Goal: Task Accomplishment & Management: Use online tool/utility

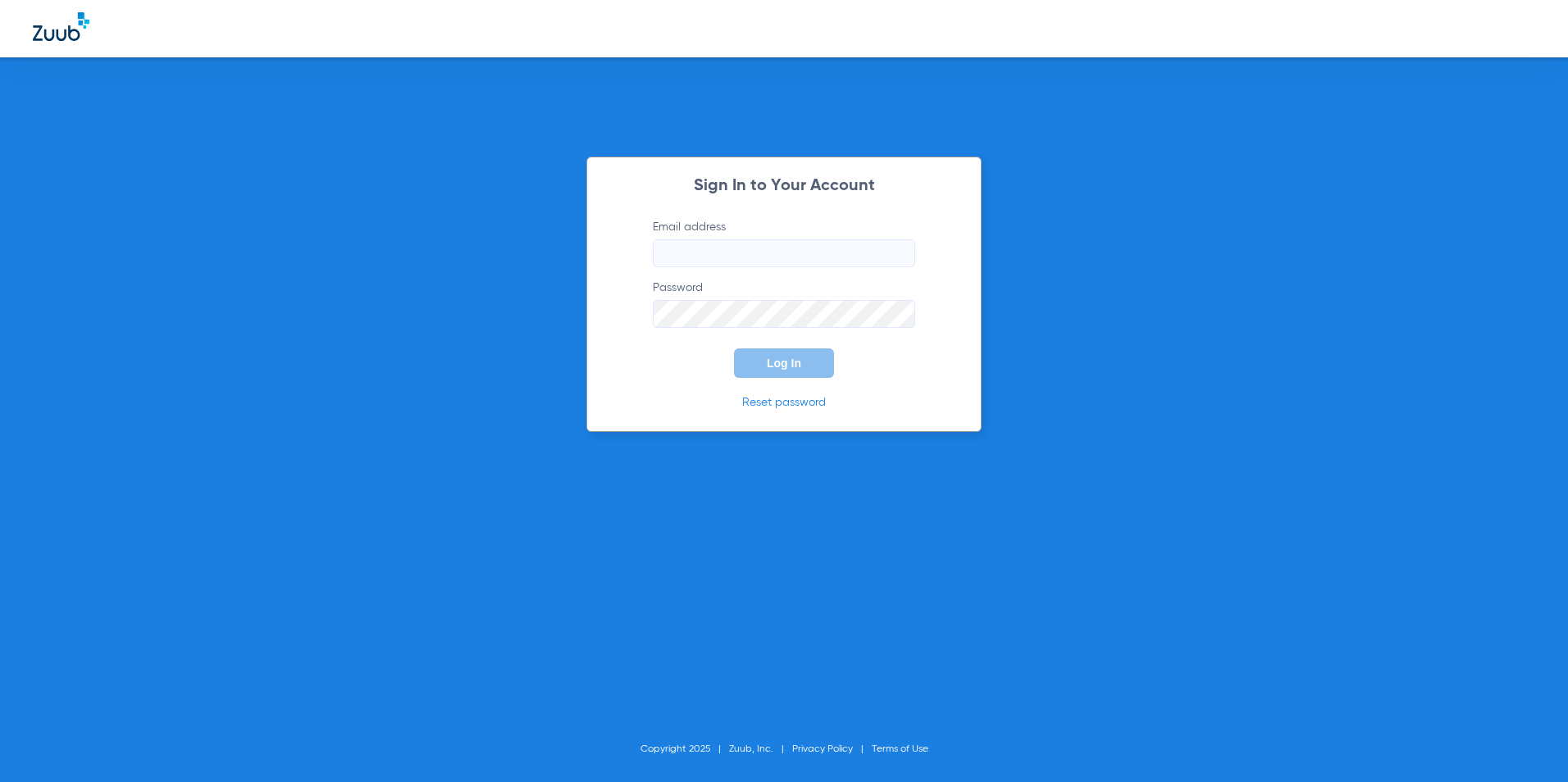
type input "[EMAIL_ADDRESS][DOMAIN_NAME]"
click at [824, 365] on button "Log In" at bounding box center [784, 363] width 100 height 29
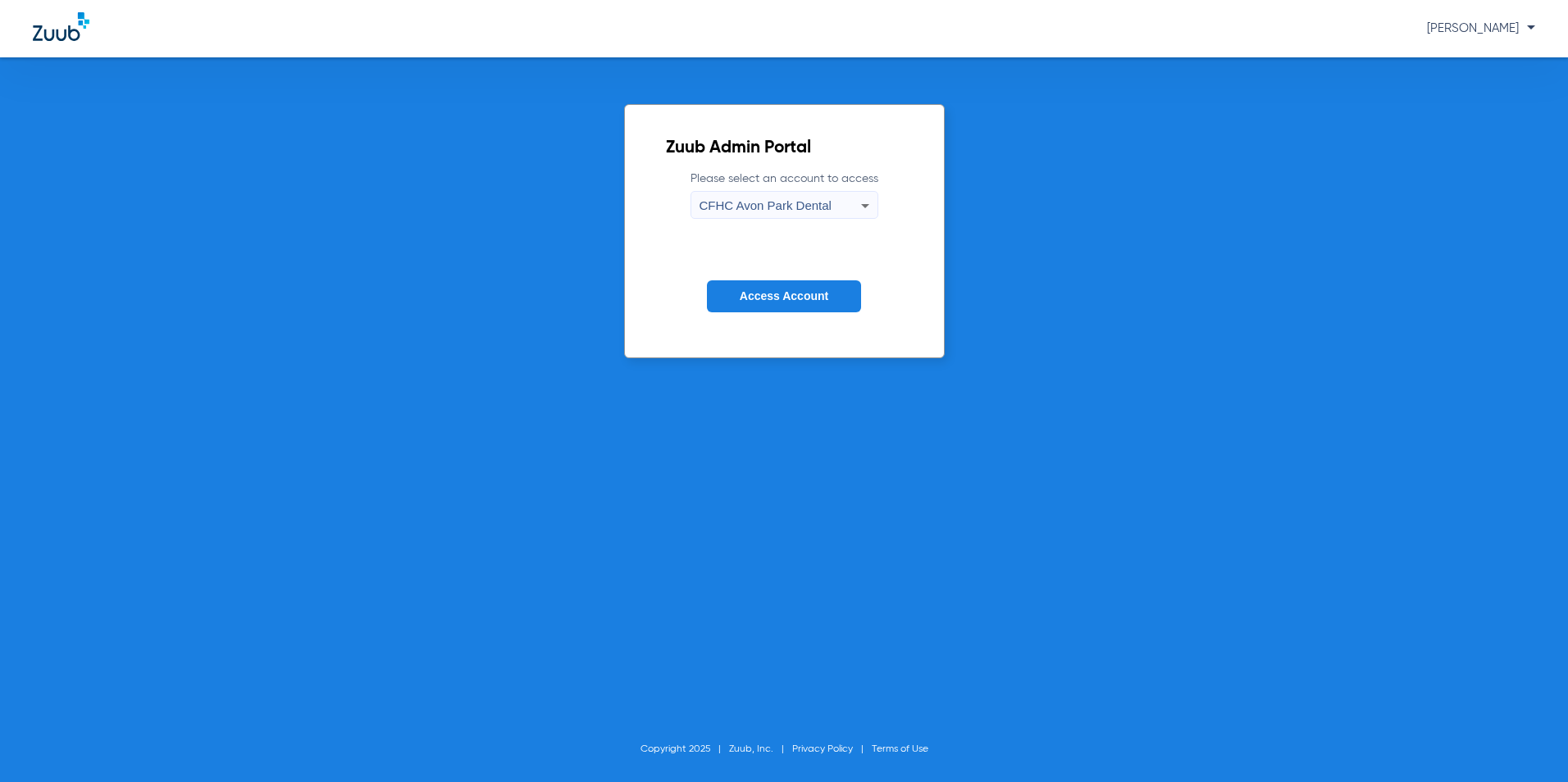
click at [797, 208] on span "CFHC Avon Park Dental" at bounding box center [765, 205] width 132 height 14
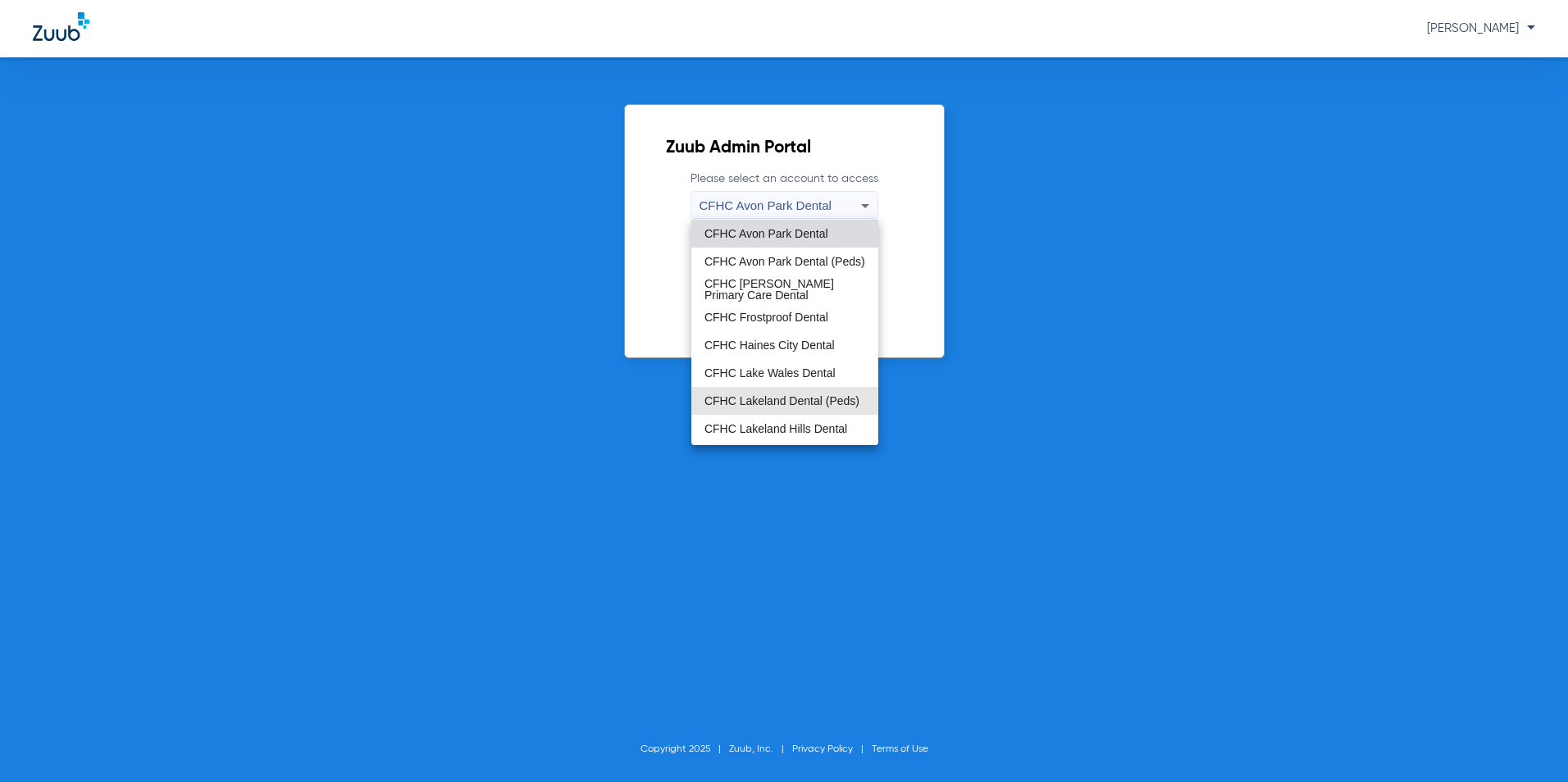
drag, startPoint x: 806, startPoint y: 402, endPoint x: 781, endPoint y: 334, distance: 72.4
click at [806, 403] on span "CFHC Lakeland Dental (Peds)" at bounding box center [781, 401] width 155 height 12
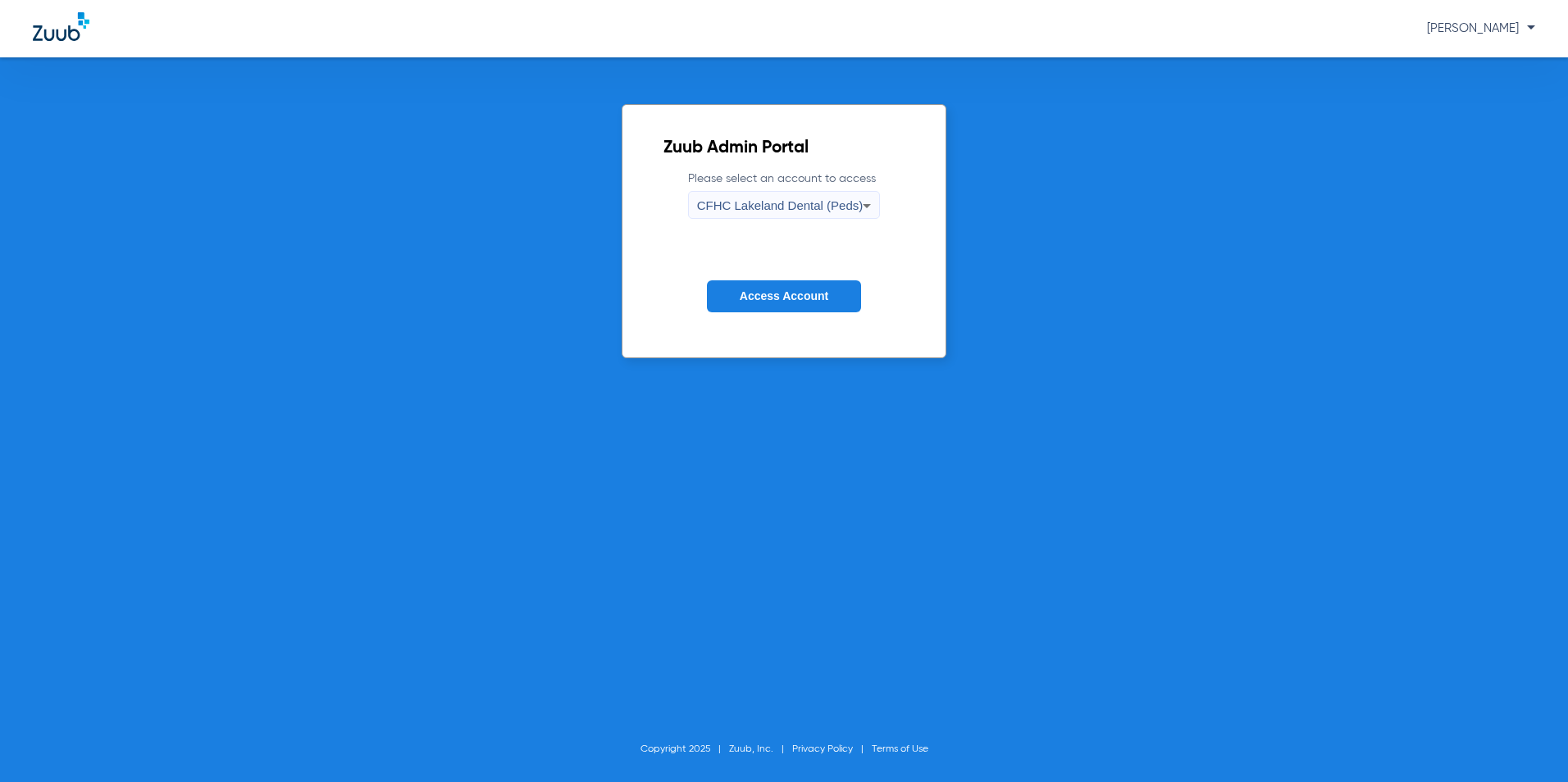
click at [784, 300] on span "Access Account" at bounding box center [784, 295] width 88 height 13
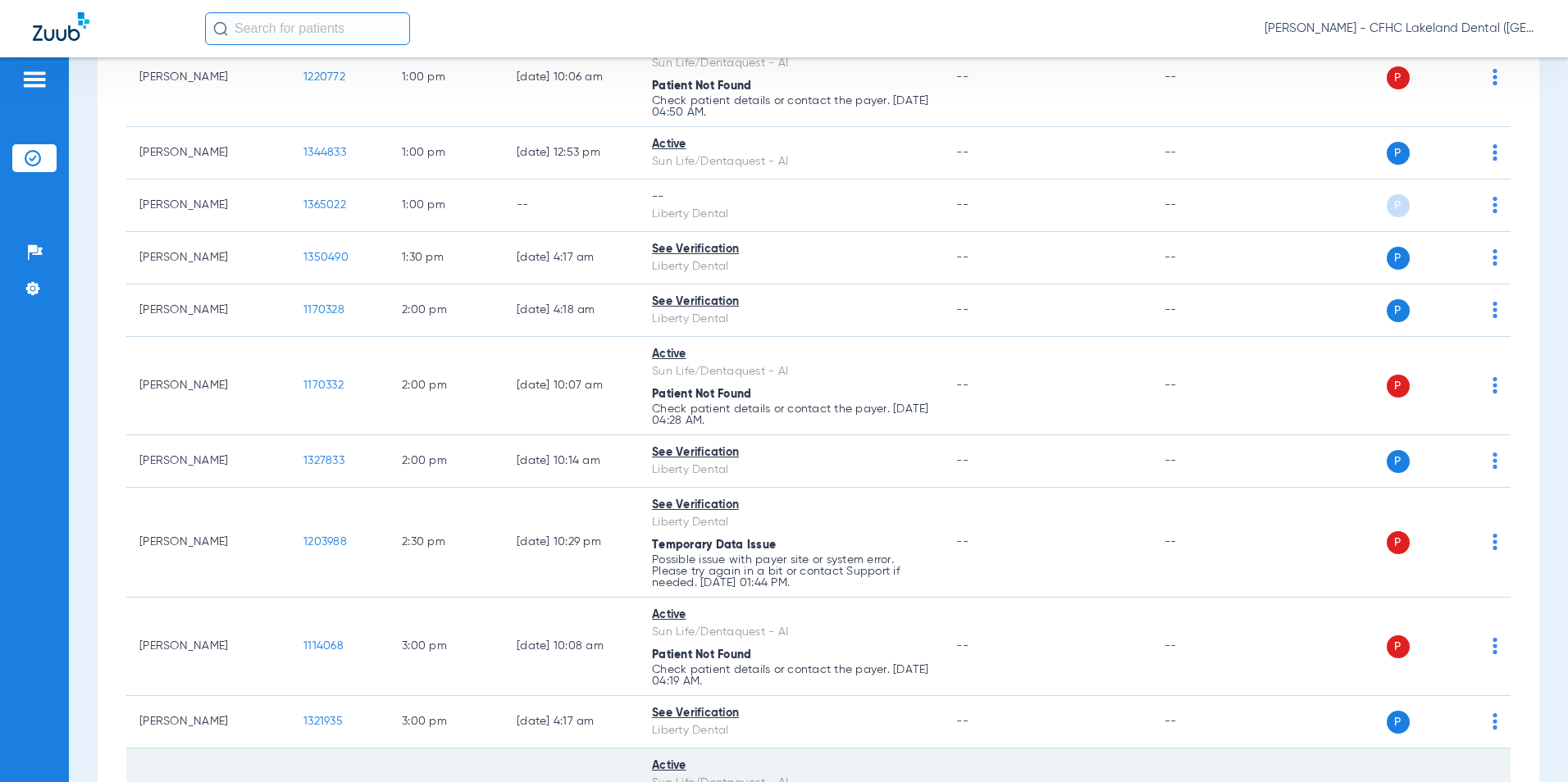
scroll to position [1883, 0]
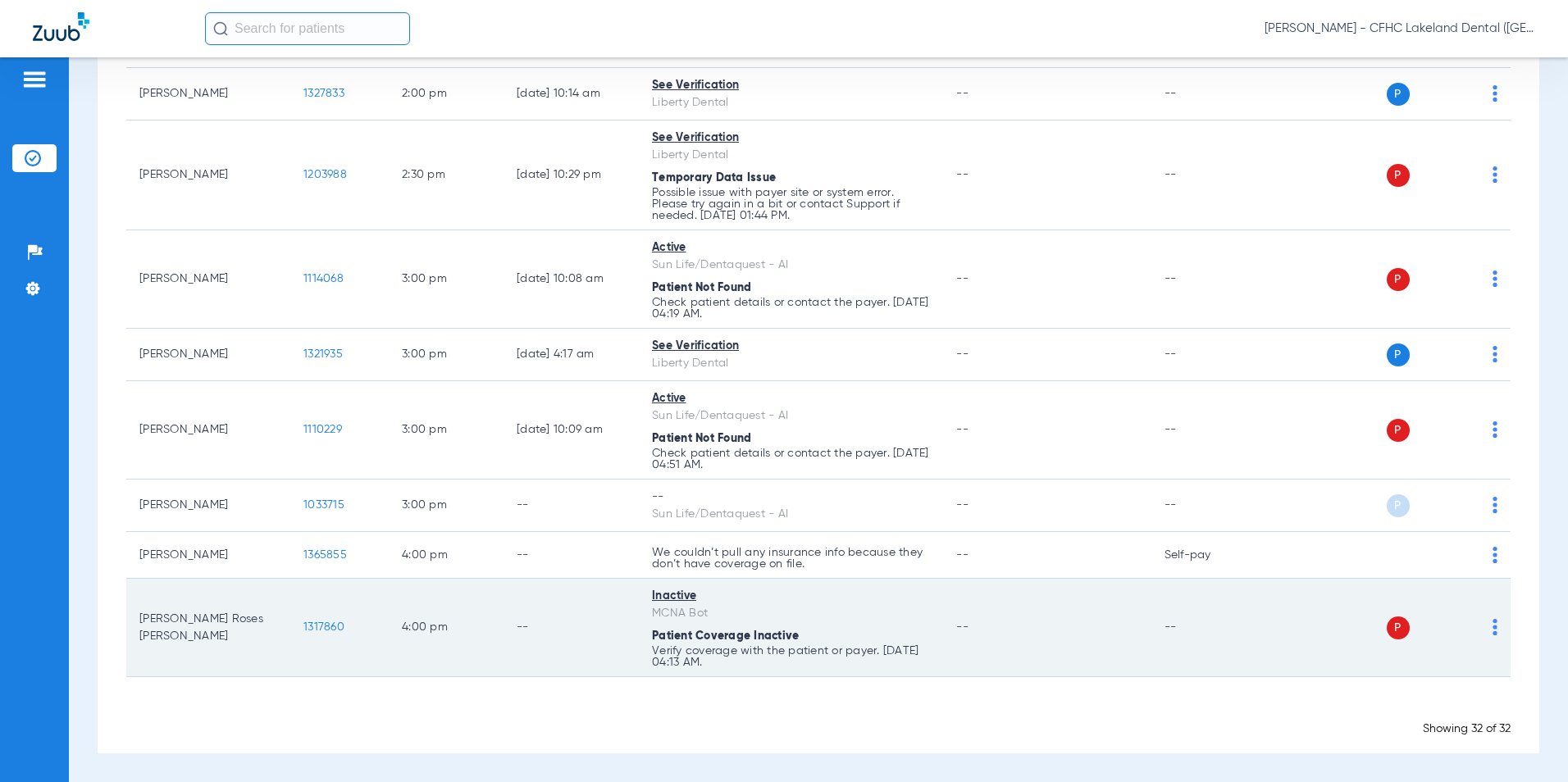
click at [324, 630] on span "1317860" at bounding box center [324, 627] width 41 height 12
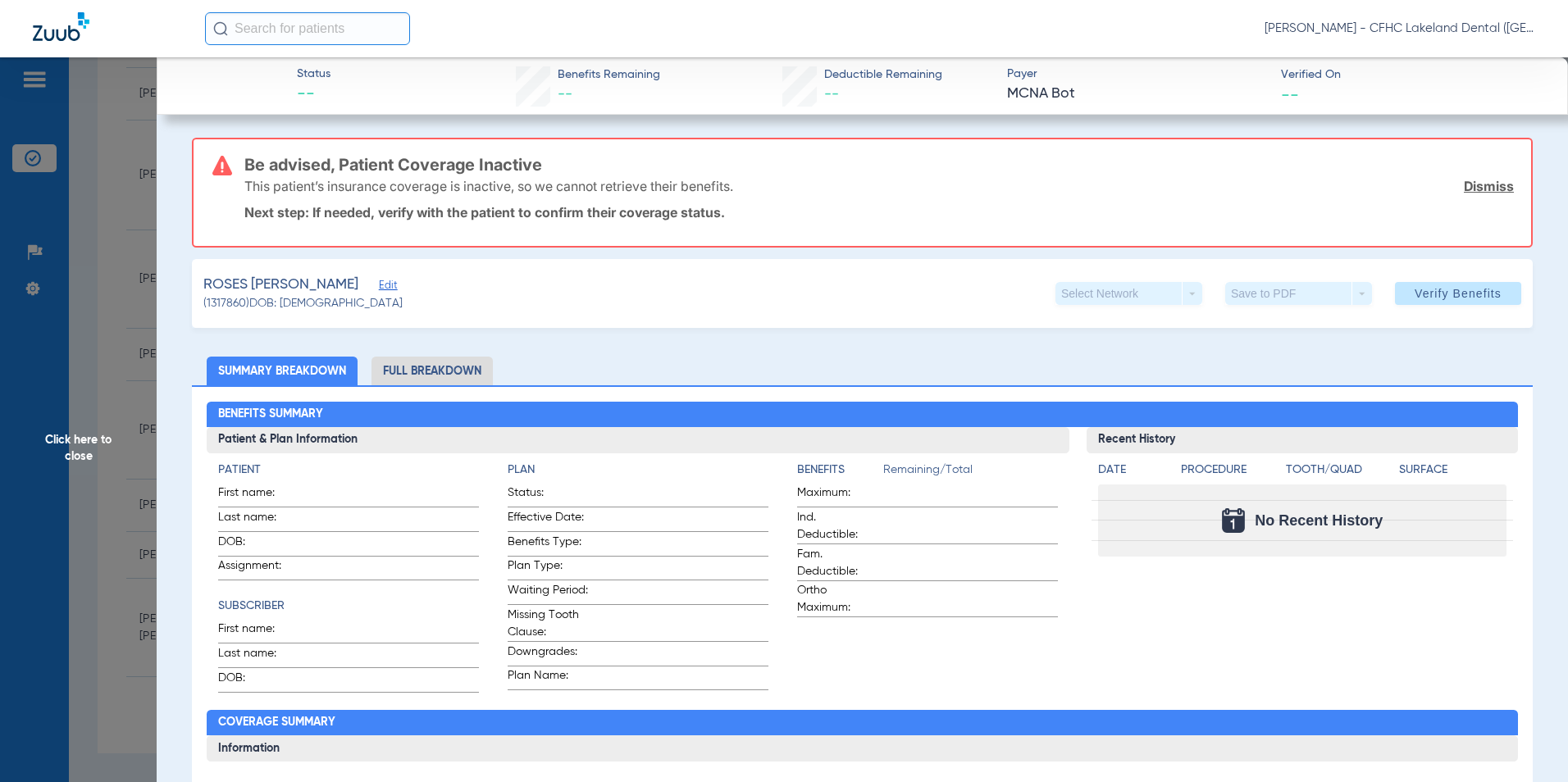
drag, startPoint x: 409, startPoint y: 288, endPoint x: 395, endPoint y: 294, distance: 15.2
click at [394, 288] on span "Edit" at bounding box center [386, 288] width 15 height 16
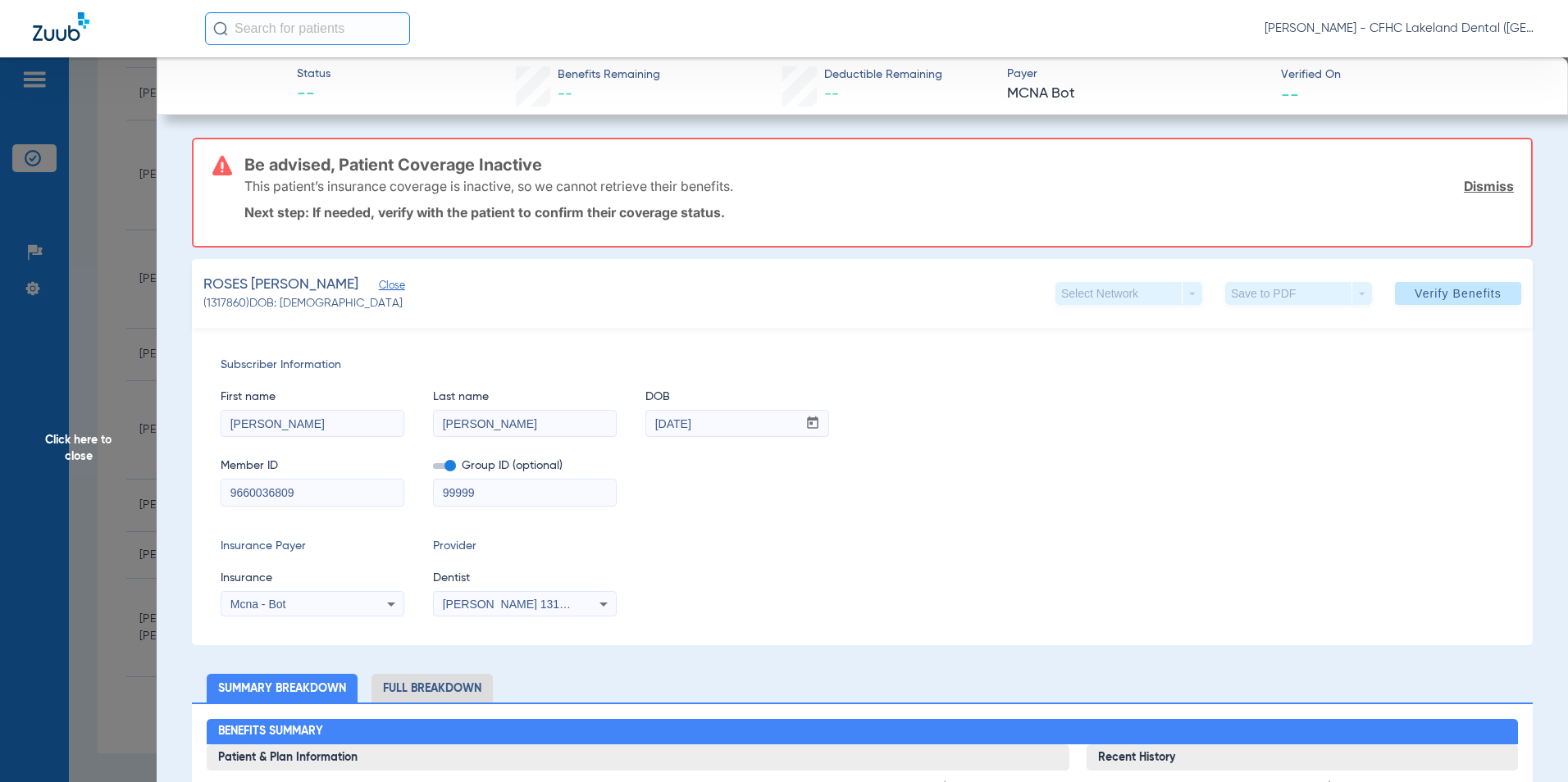
click at [285, 605] on span "Mcna - Bot" at bounding box center [258, 604] width 56 height 13
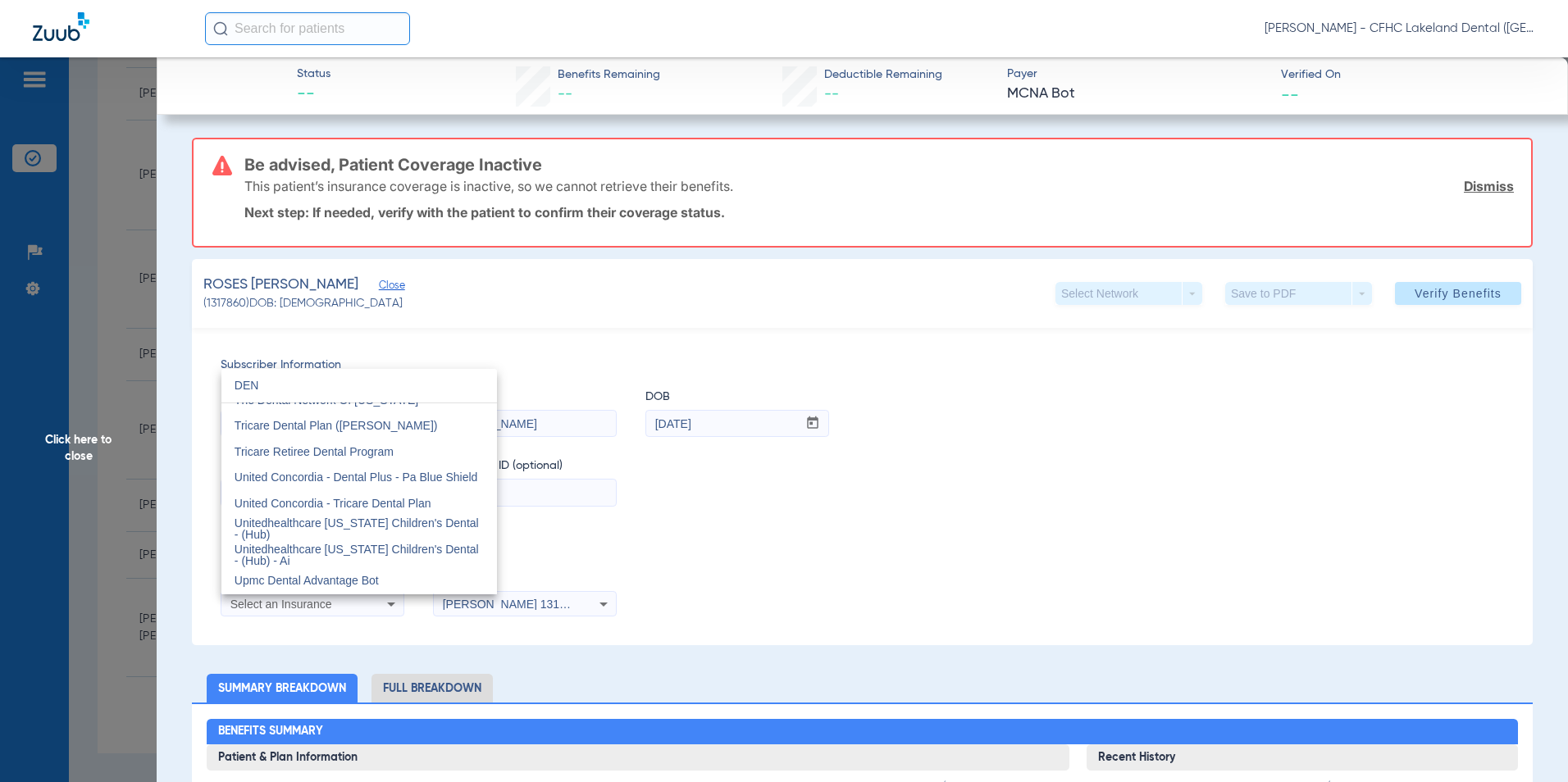
scroll to position [34, 0]
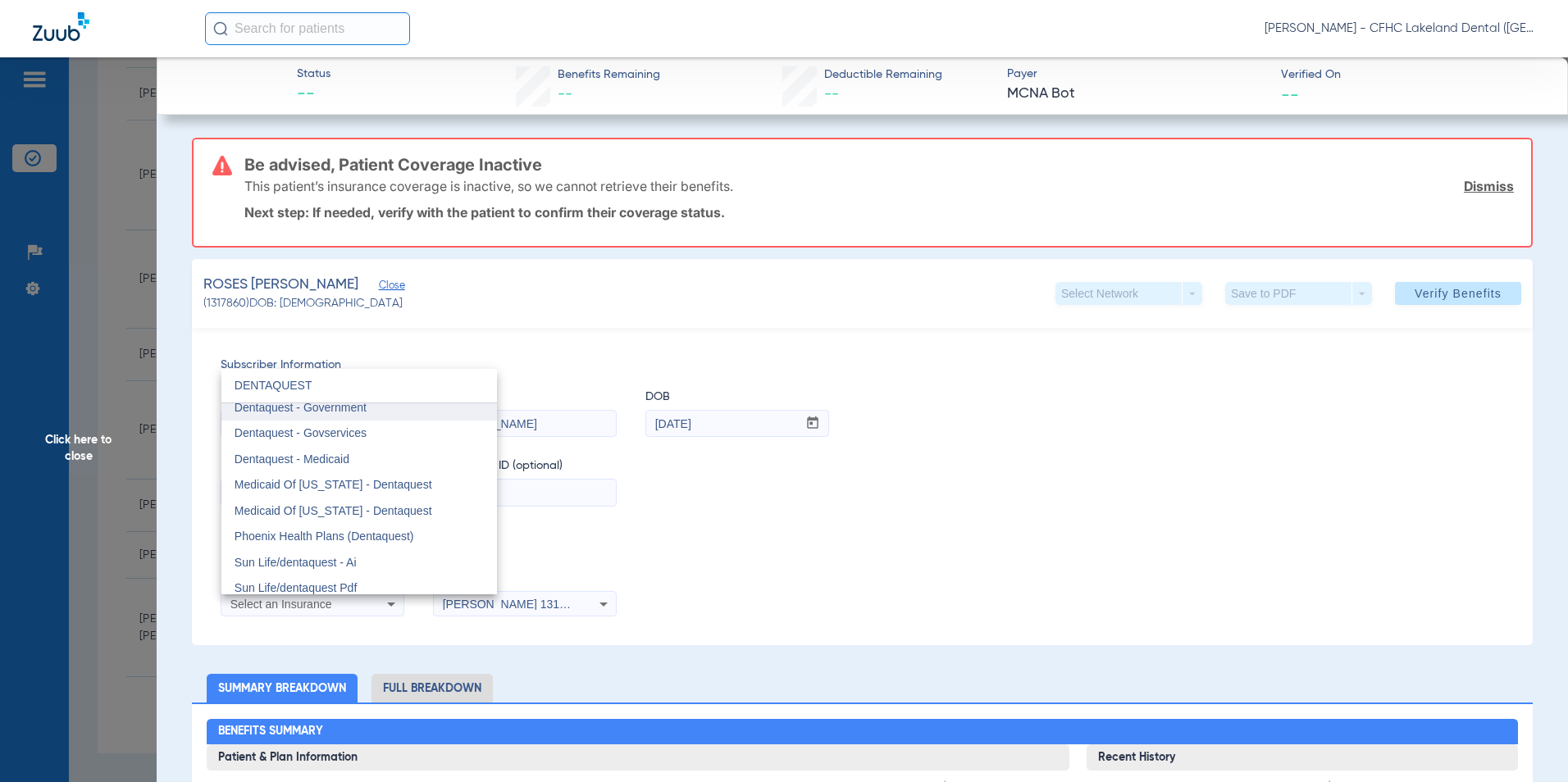
type input "DENTAQUEST"
click at [349, 412] on span "Dentaquest - Government" at bounding box center [300, 407] width 132 height 13
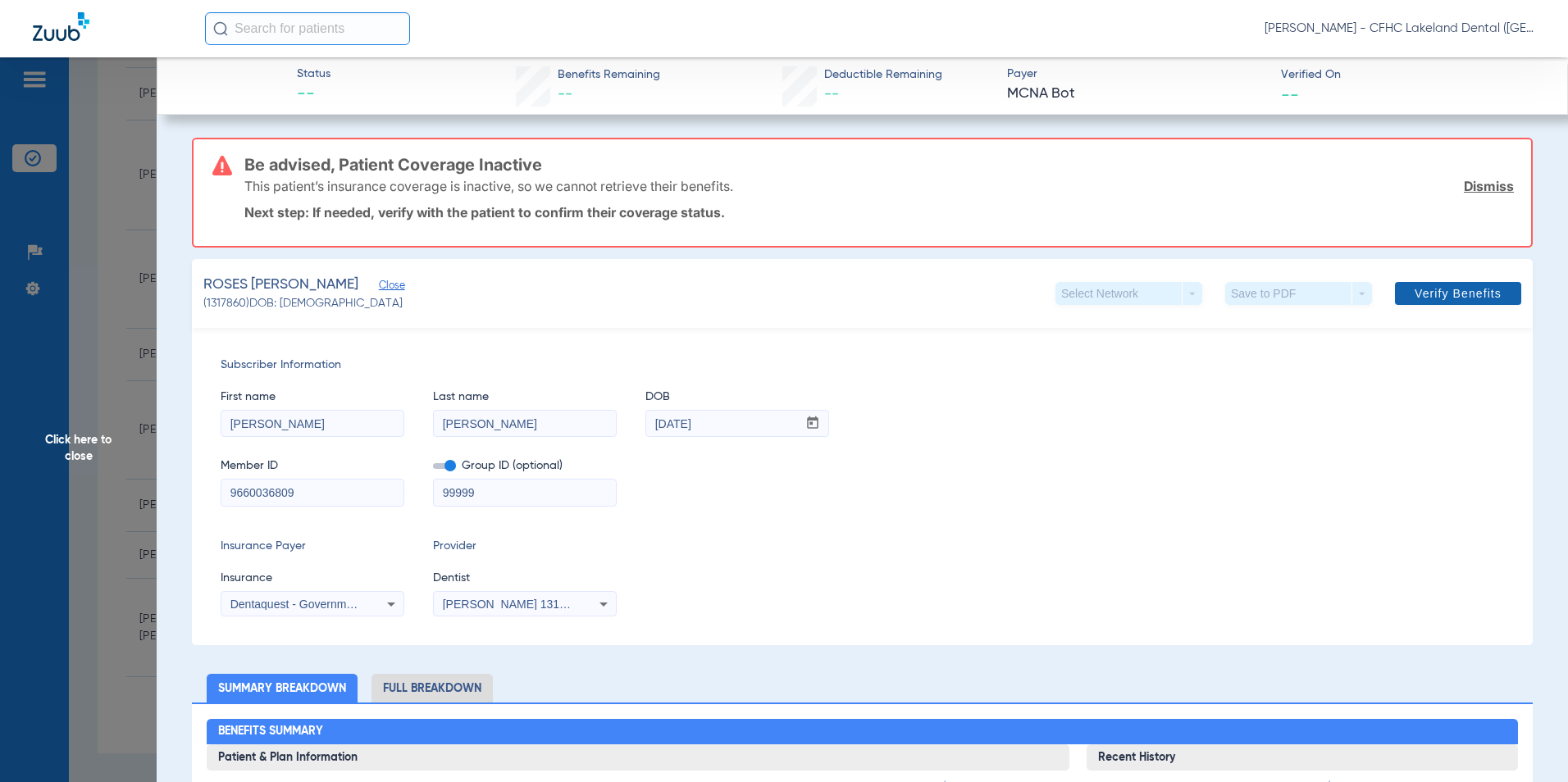
click at [1419, 277] on span at bounding box center [1457, 294] width 126 height 39
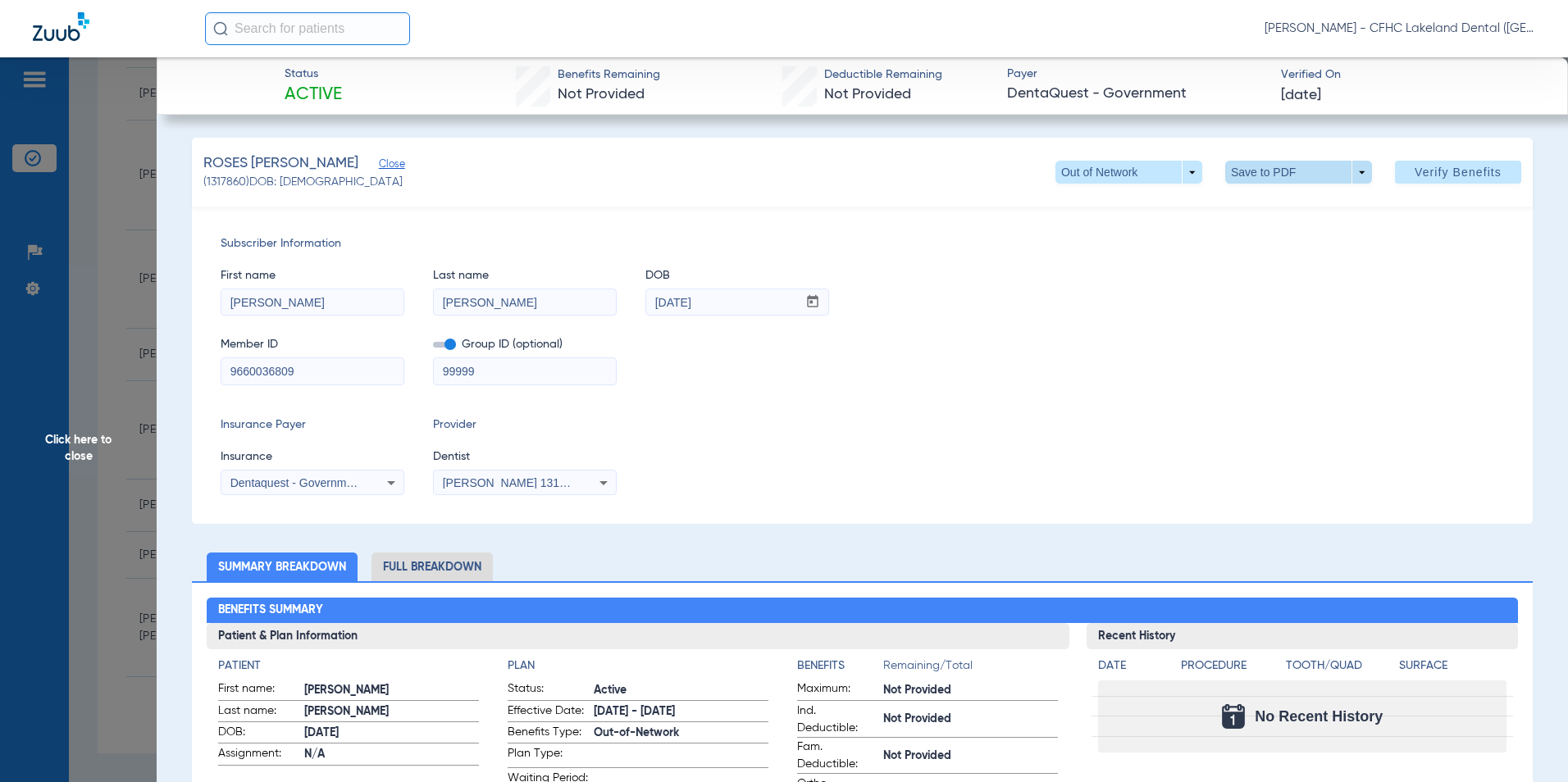
click at [1278, 172] on span at bounding box center [1297, 172] width 39 height 39
click at [1255, 199] on button "insert_drive_file Save to PDF" at bounding box center [1275, 204] width 124 height 33
click at [61, 433] on span "Click here to close" at bounding box center [78, 448] width 157 height 782
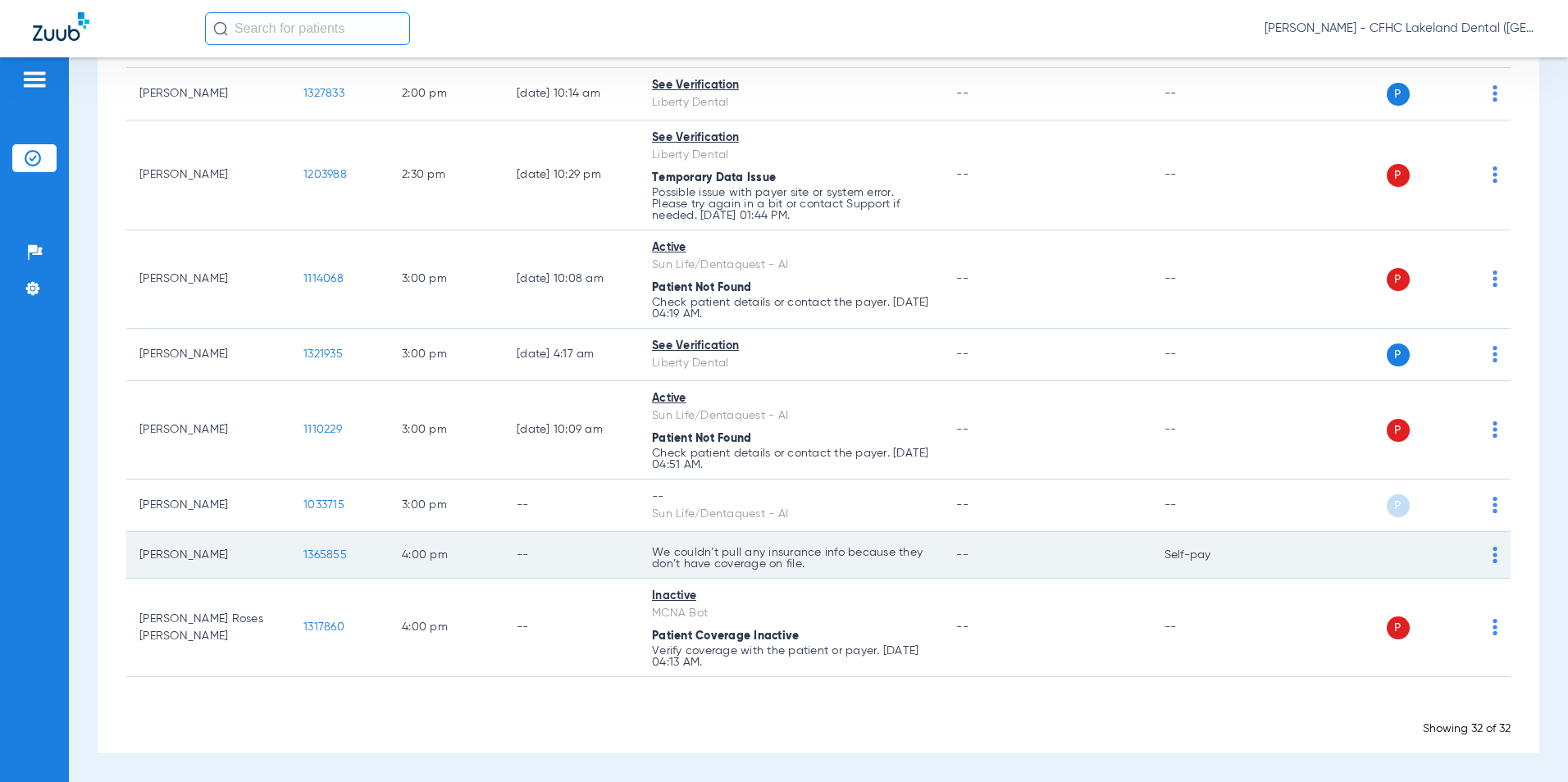
click at [326, 553] on span "1365855" at bounding box center [325, 555] width 43 height 12
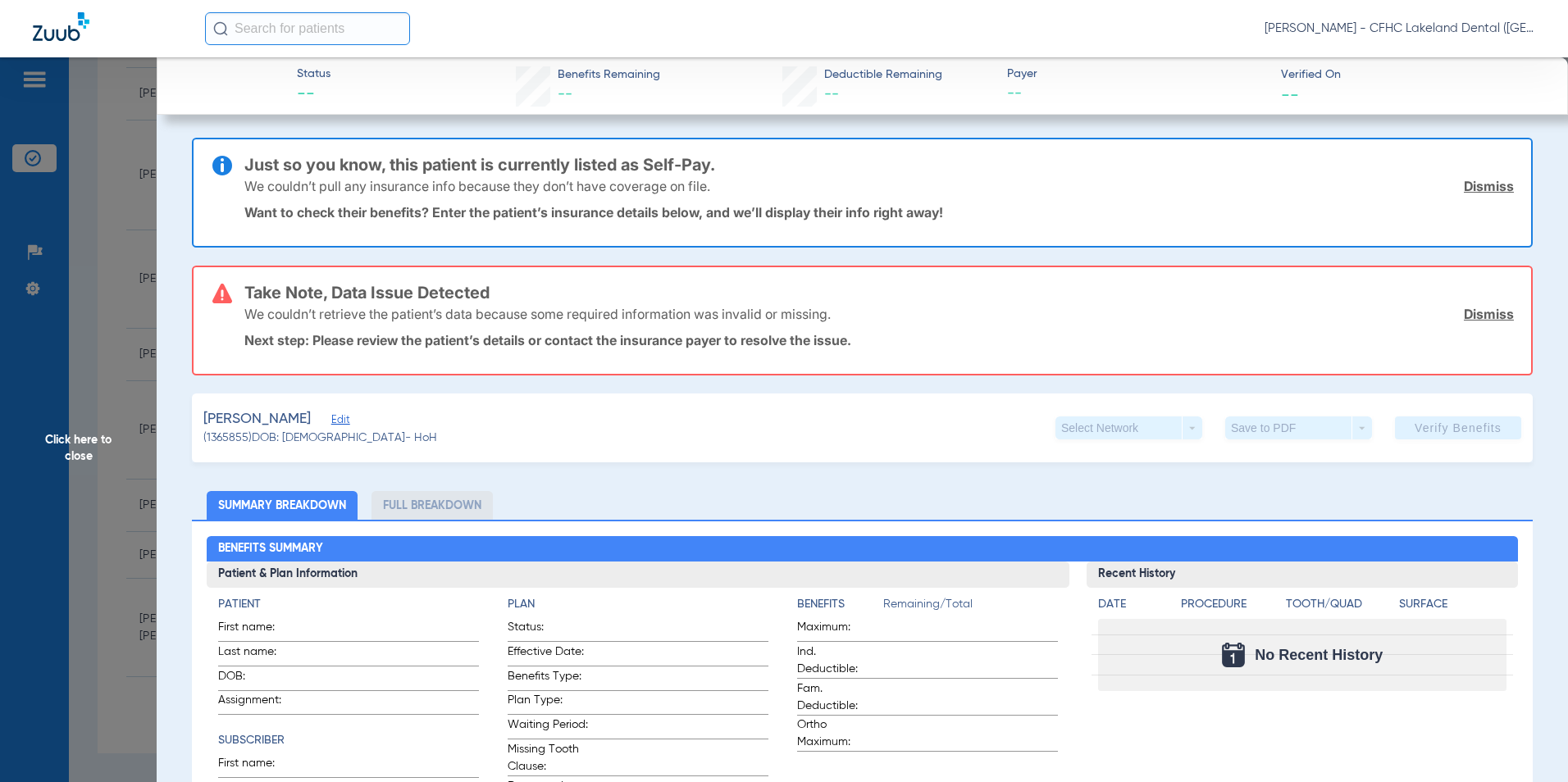
click at [339, 423] on span "Edit" at bounding box center [339, 422] width 15 height 16
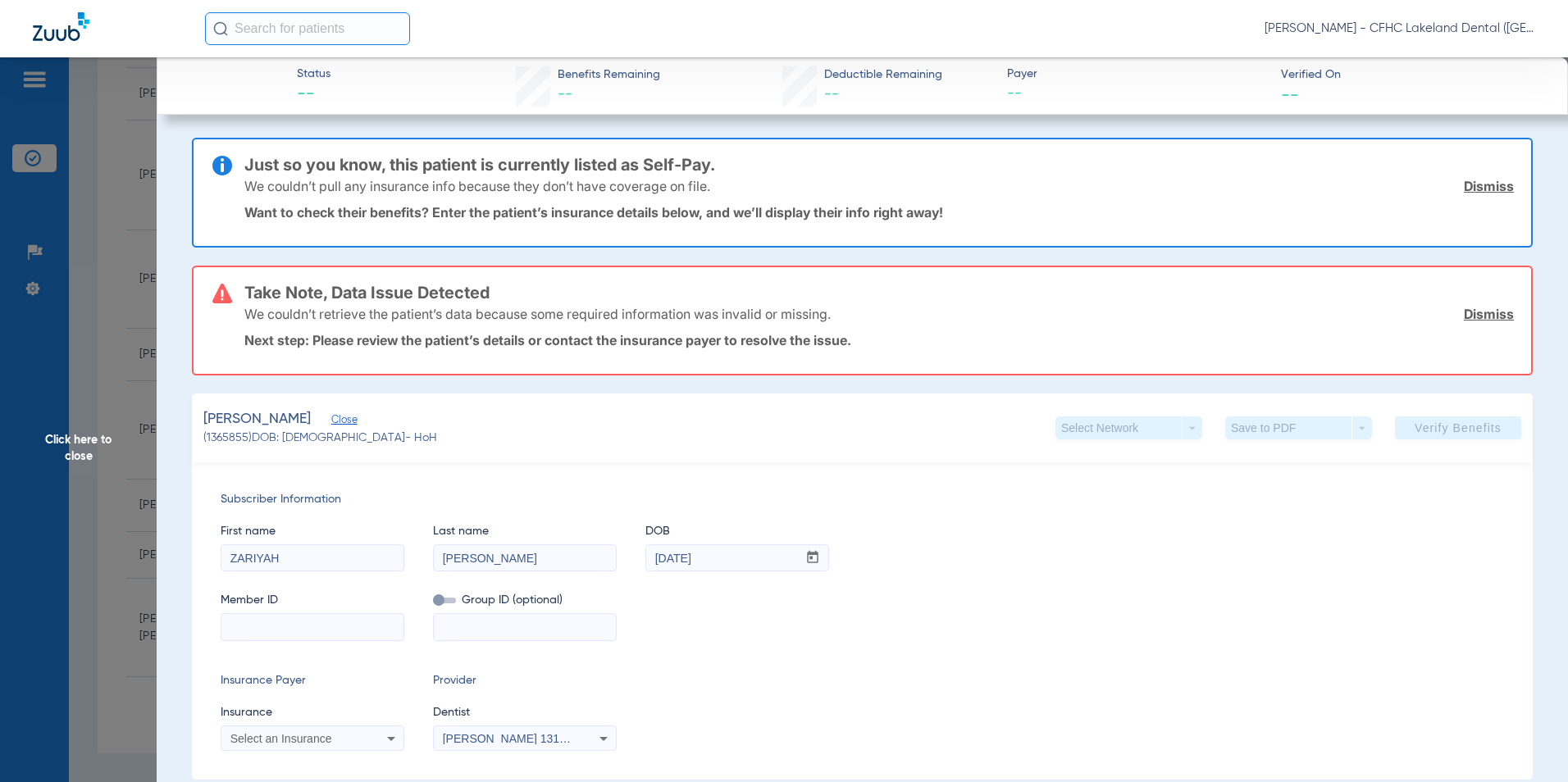
paste input "9657815541"
type input "9657815541"
click at [307, 742] on span "Select an Insurance" at bounding box center [281, 739] width 102 height 13
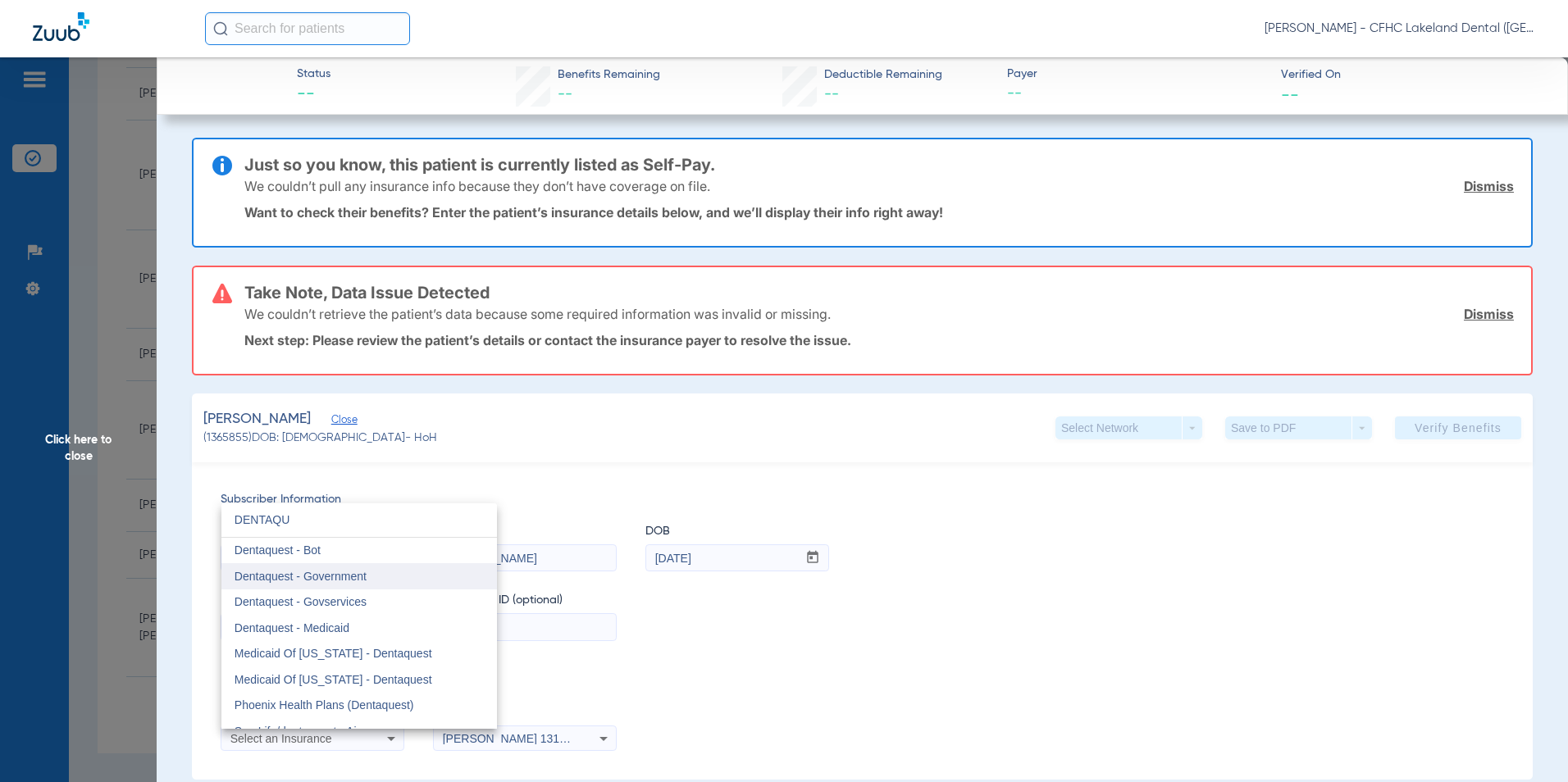
type input "DENTAQU"
drag, startPoint x: 340, startPoint y: 569, endPoint x: 363, endPoint y: 594, distance: 34.0
click at [340, 570] on span "Dentaquest - Government" at bounding box center [300, 576] width 132 height 13
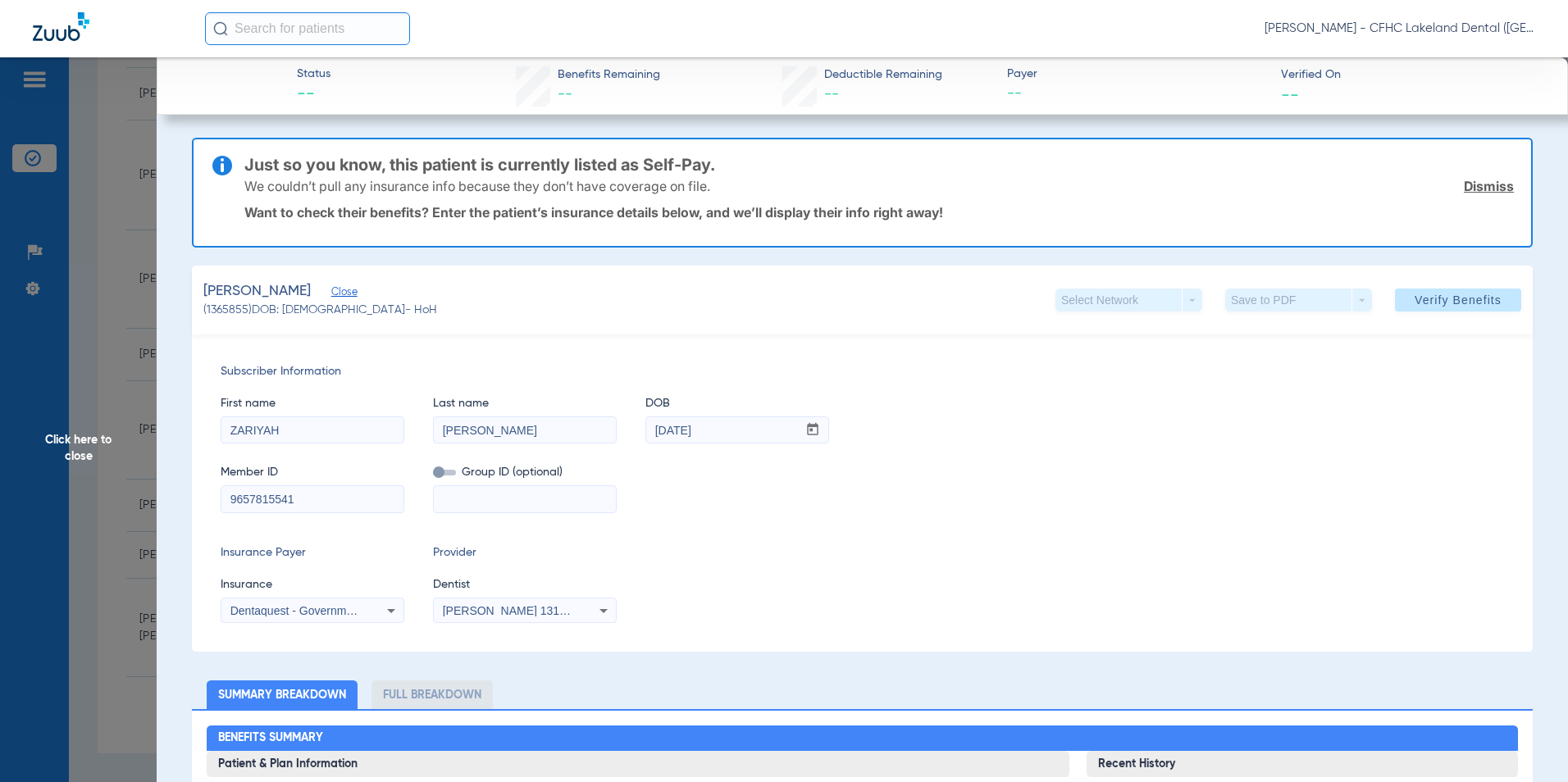
click at [1457, 305] on span "Verify Benefits" at bounding box center [1457, 300] width 87 height 13
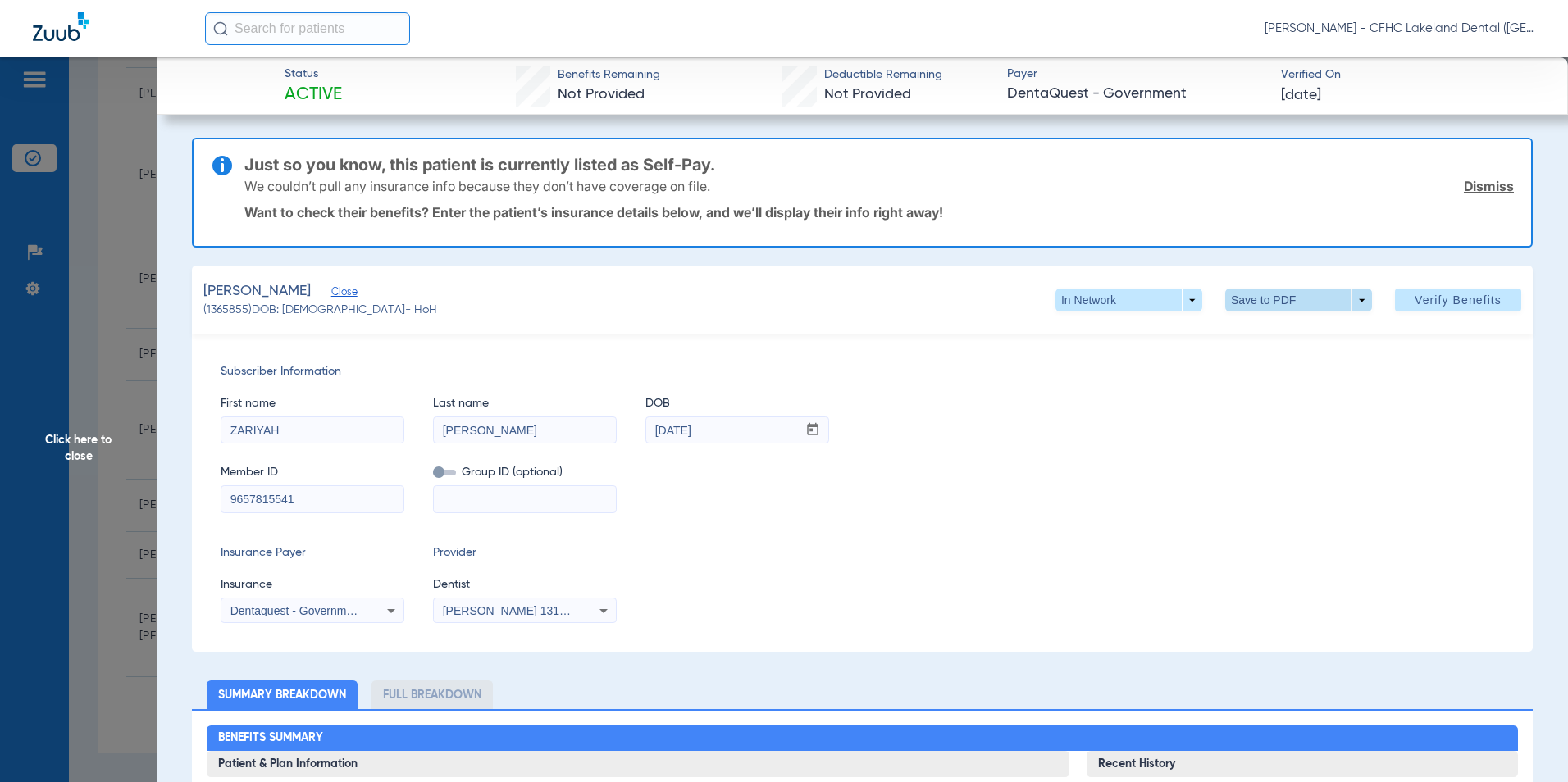
click at [1278, 296] on span at bounding box center [1297, 300] width 39 height 39
click at [1261, 330] on span "Save to PDF" at bounding box center [1291, 333] width 65 height 12
